Goal: Navigation & Orientation: Find specific page/section

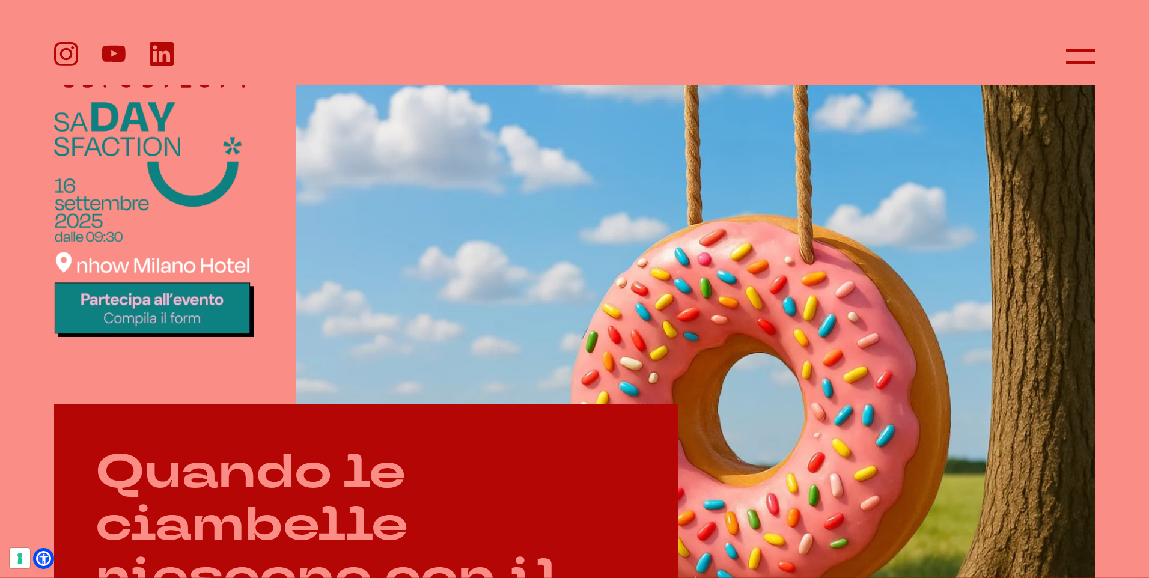
scroll to position [421, 0]
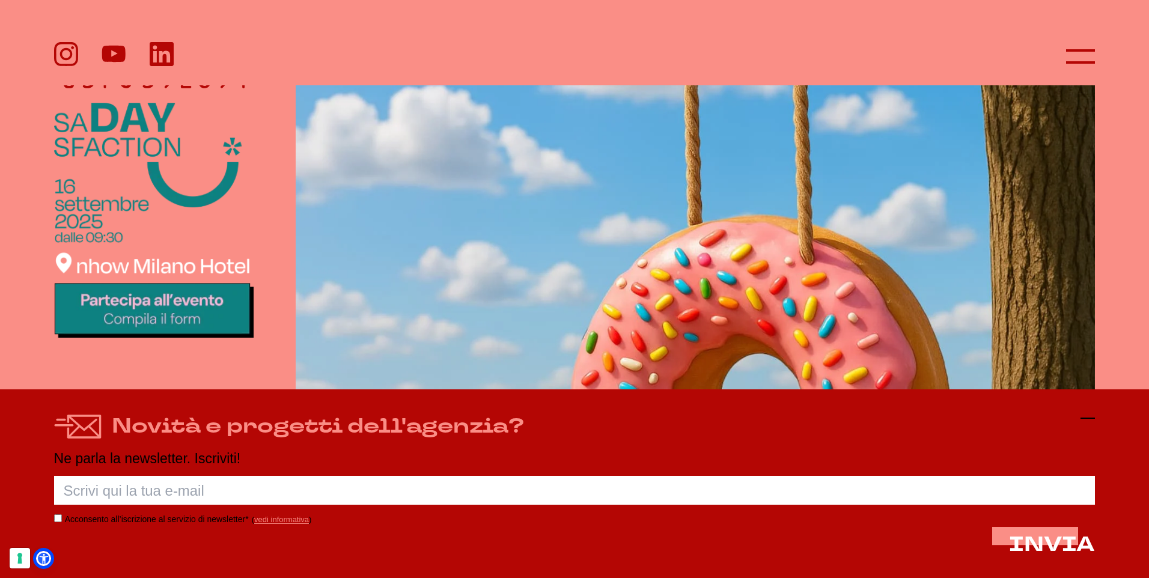
click at [1093, 415] on icon at bounding box center [1087, 418] width 14 height 14
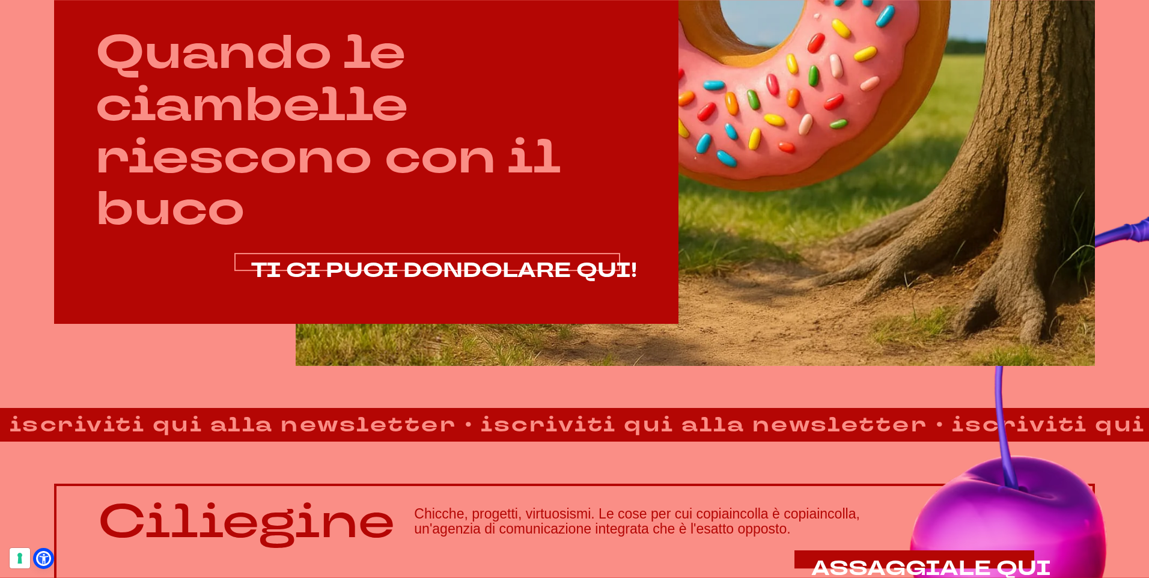
scroll to position [841, 0]
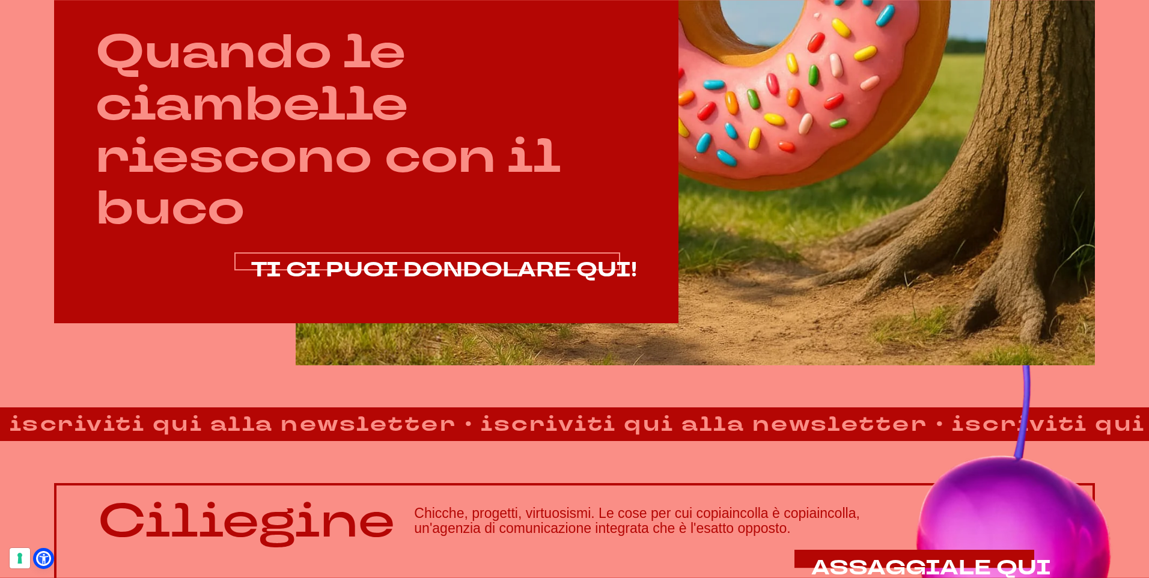
click at [430, 257] on span "TI CI PUOI DONDOLARE QUI!" at bounding box center [444, 270] width 386 height 28
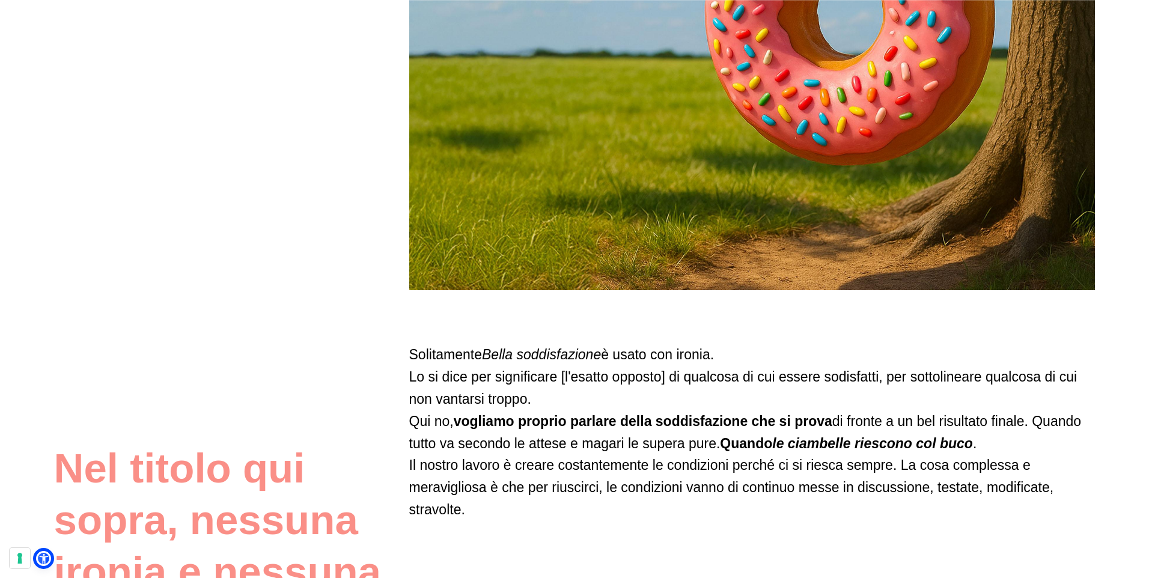
scroll to position [541, 0]
drag, startPoint x: 415, startPoint y: 369, endPoint x: 584, endPoint y: 370, distance: 168.8
click at [584, 370] on p "Solitamente Bella soddisfazione è usato con ironia. Lo si dice per significare …" at bounding box center [752, 431] width 686 height 177
click at [708, 362] on p "Solitamente Bella soddisfazione è usato con ironia. Lo si dice per significare …" at bounding box center [752, 431] width 686 height 177
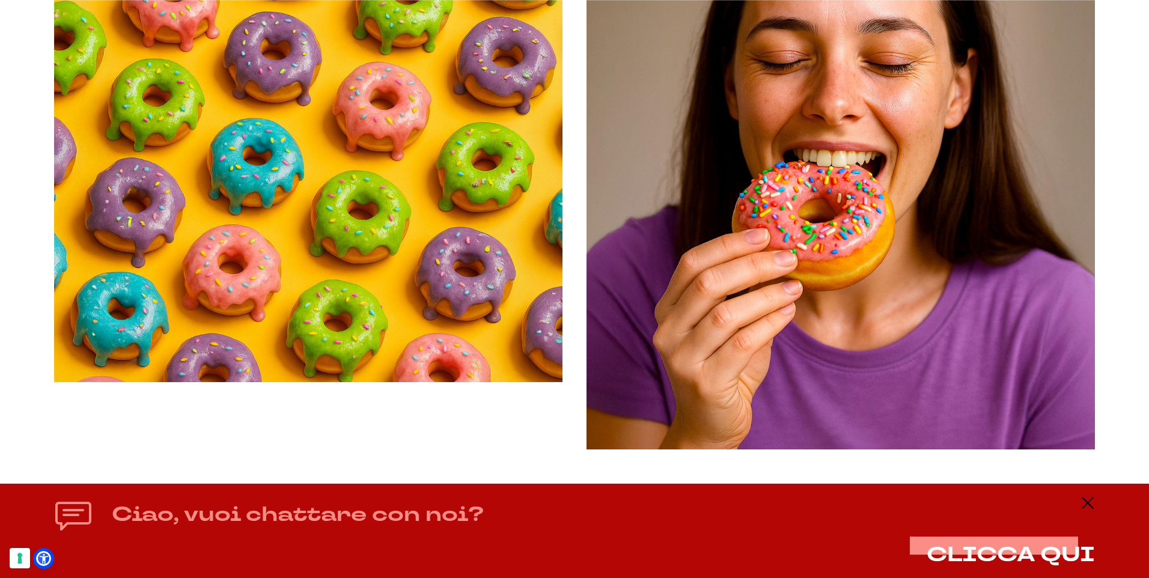
scroll to position [1502, 0]
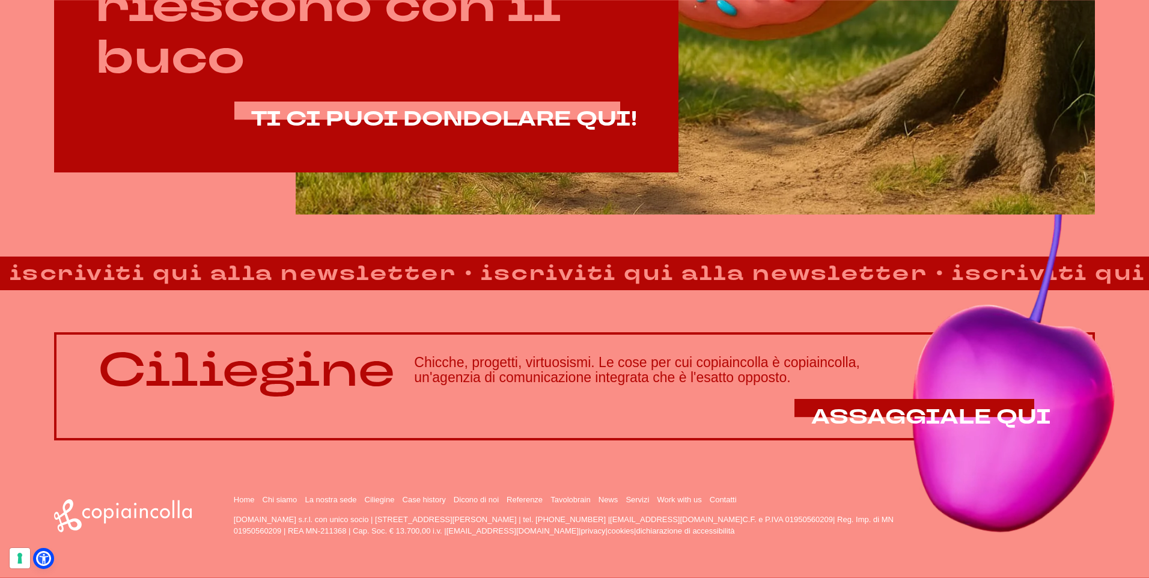
scroll to position [993, 0]
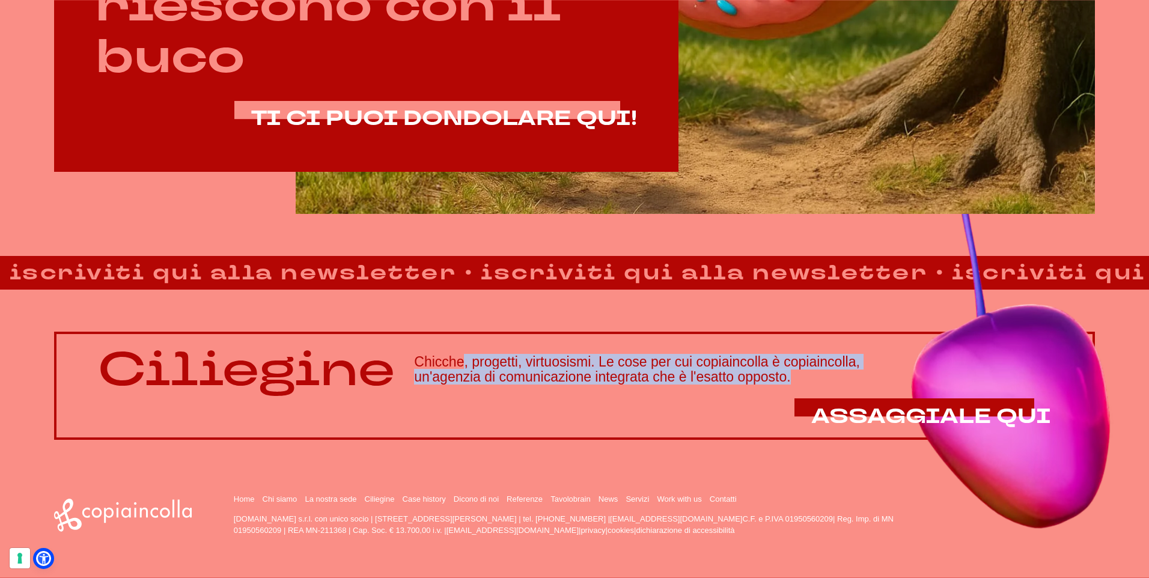
drag, startPoint x: 412, startPoint y: 362, endPoint x: 722, endPoint y: 398, distance: 312.1
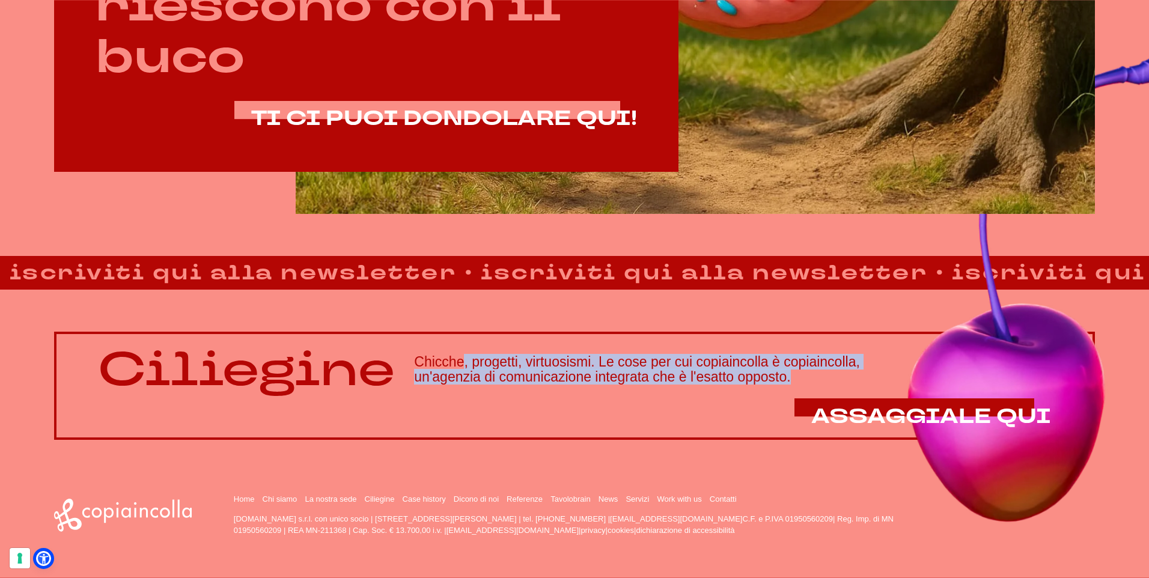
click at [722, 398] on div "Ciliegine Chicche, progetti, virtuosismi. Le cose per cui copiaincolla è copiai…" at bounding box center [574, 386] width 1041 height 108
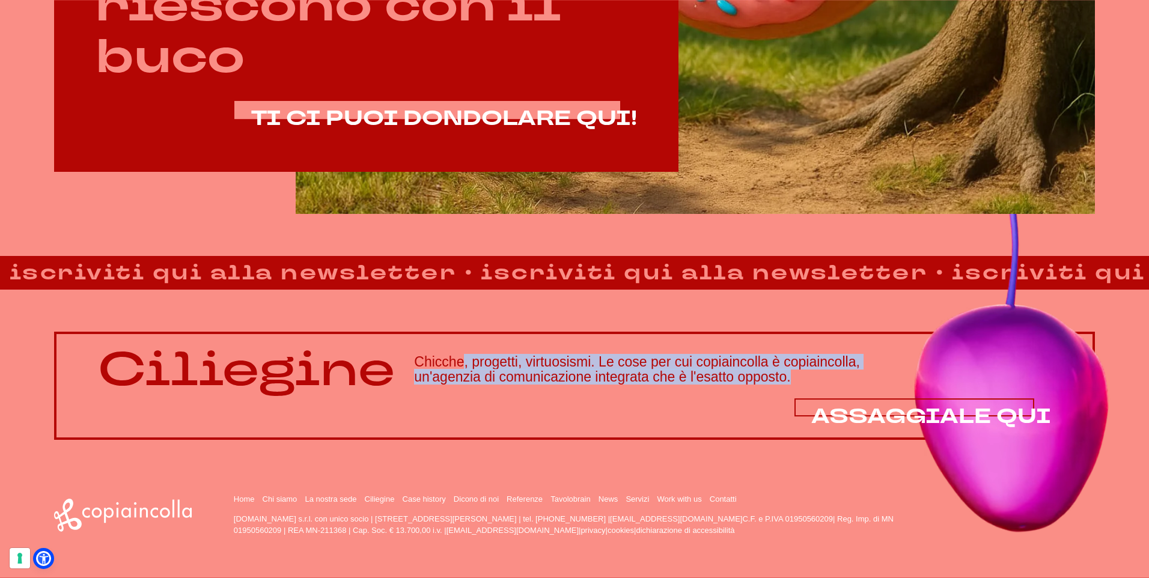
click at [885, 417] on span "ASSAGGIALE QUI" at bounding box center [931, 417] width 240 height 28
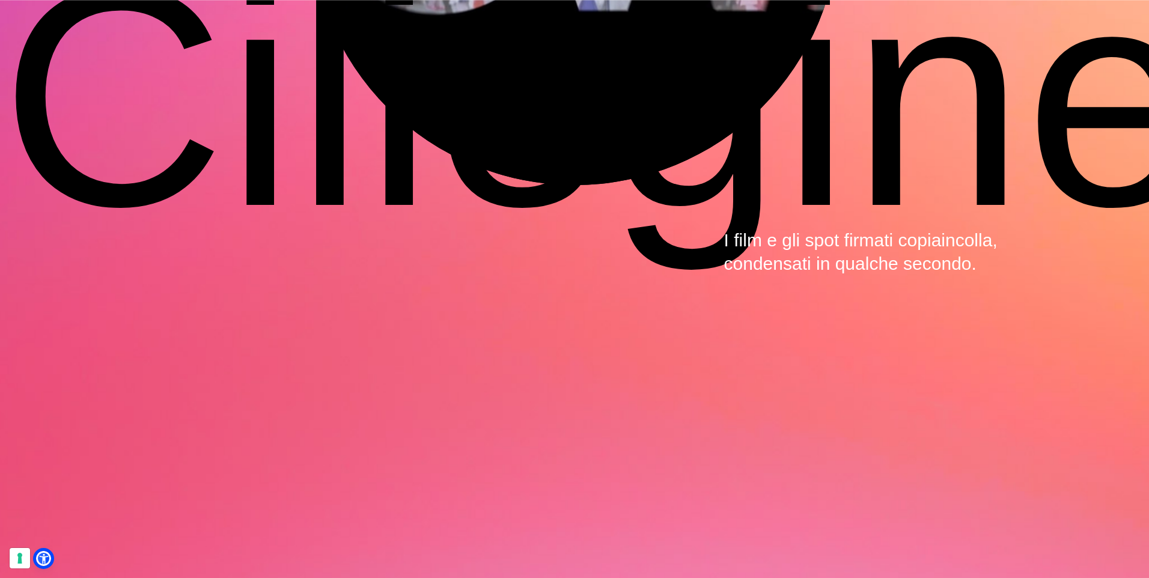
scroll to position [4404, 0]
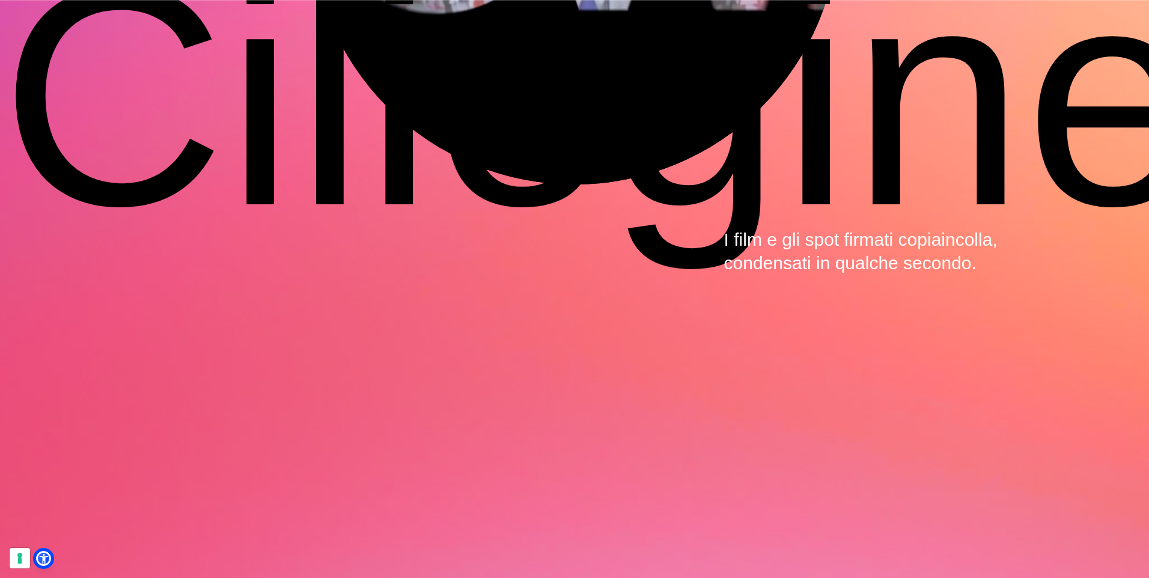
drag, startPoint x: 456, startPoint y: 515, endPoint x: 552, endPoint y: 516, distance: 96.1
copy p "San Giorgio Bigarello ([GEOGRAPHIC_DATA])"
